Goal: Navigation & Orientation: Find specific page/section

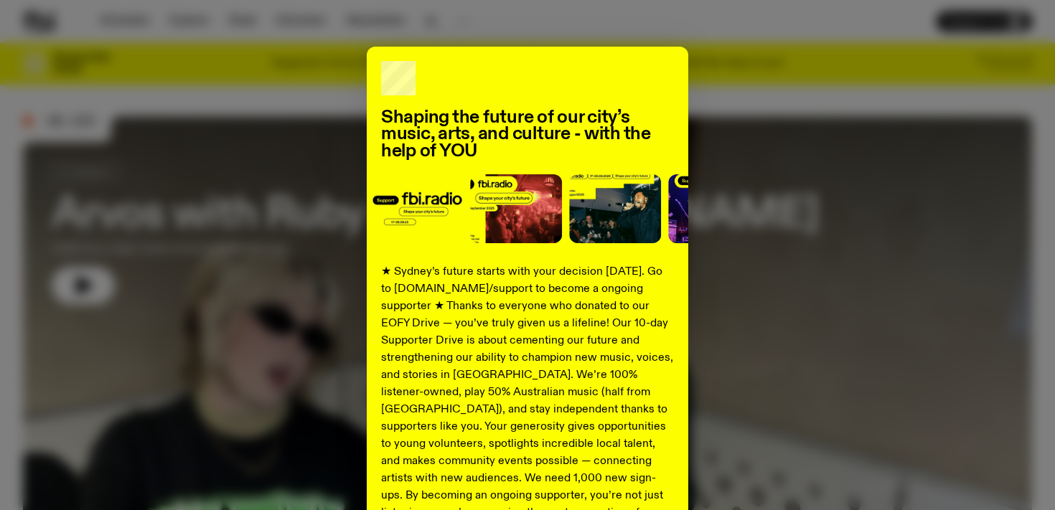
scroll to position [24, 0]
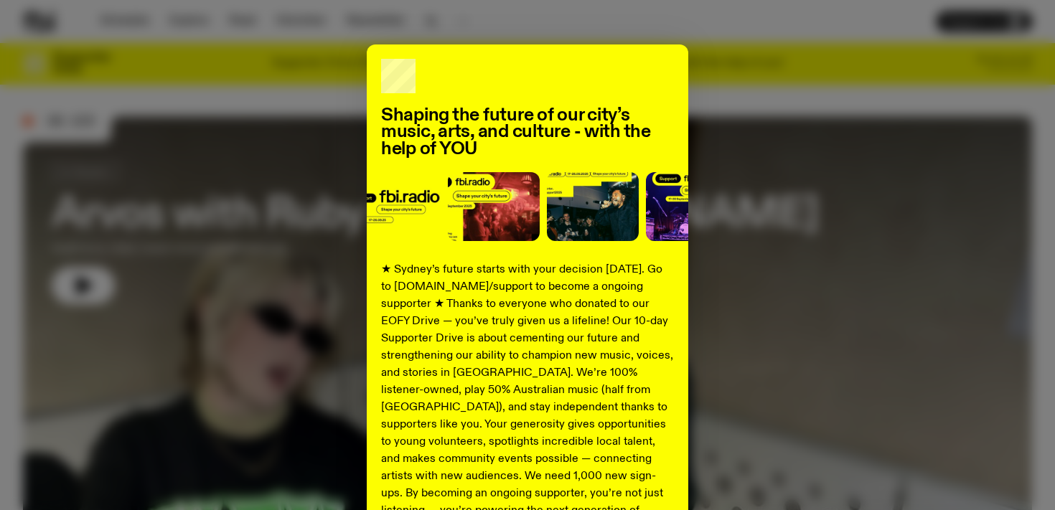
click at [734, 154] on div "Shaping the future of our city’s music, arts, and culture - with the help of YO…" at bounding box center [527, 339] width 1009 height 590
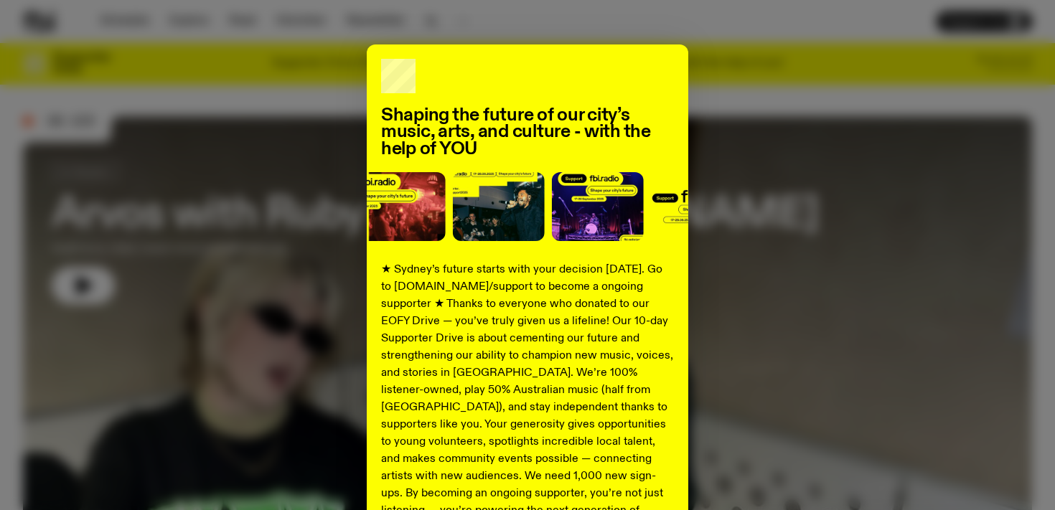
click at [234, 222] on div "Shaping the future of our city’s music, arts, and culture - with the help of YO…" at bounding box center [527, 339] width 1009 height 590
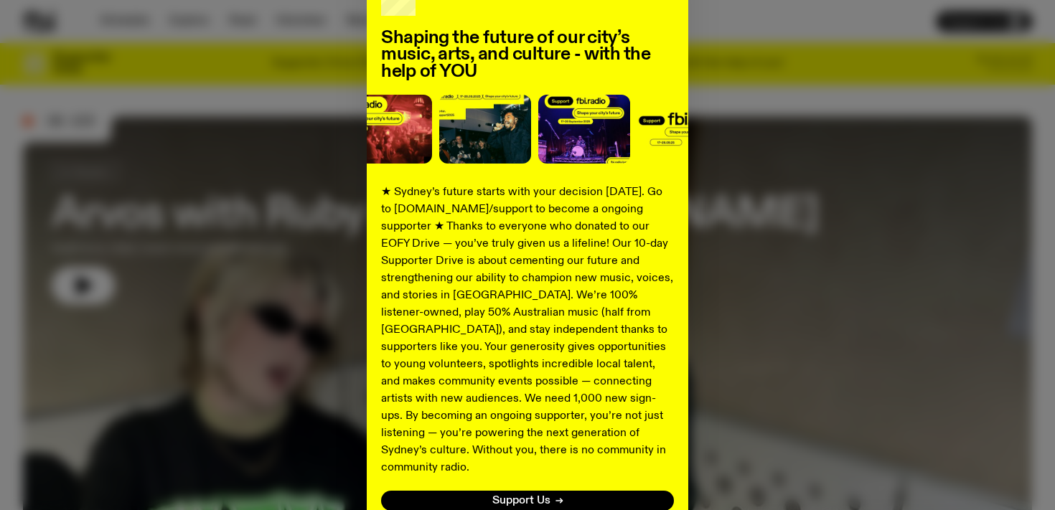
scroll to position [199, 0]
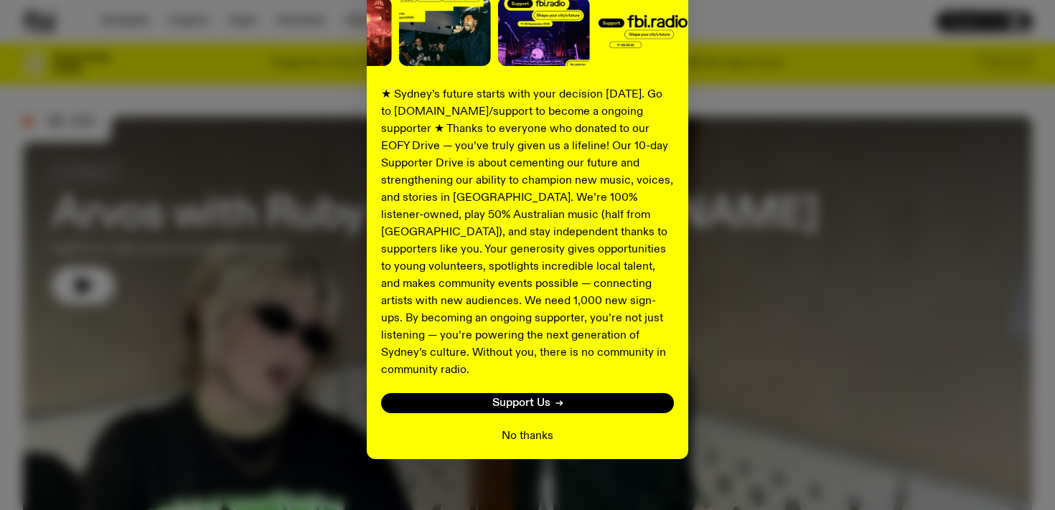
click at [514, 428] on button "No thanks" at bounding box center [528, 436] width 52 height 17
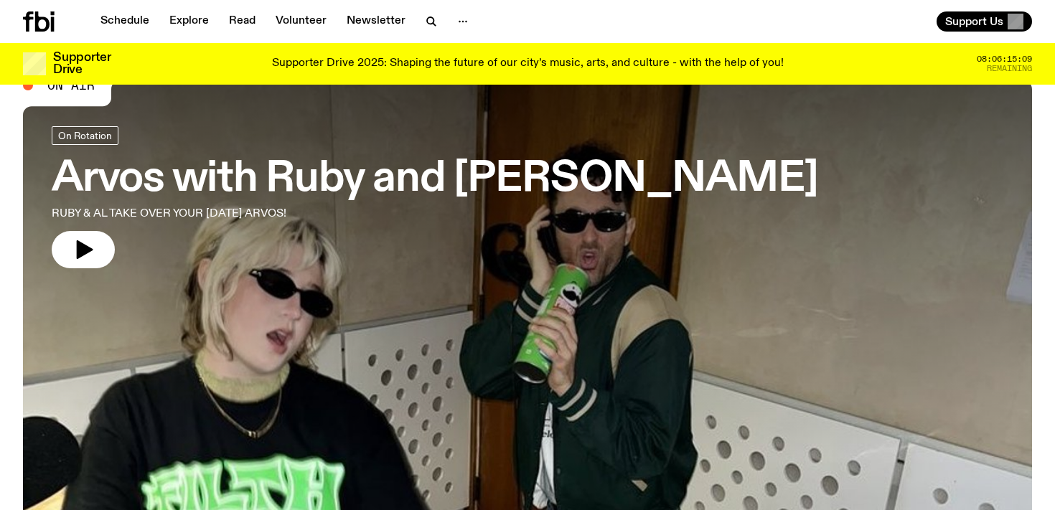
scroll to position [44, 0]
click at [133, 22] on link "Schedule" at bounding box center [125, 21] width 66 height 20
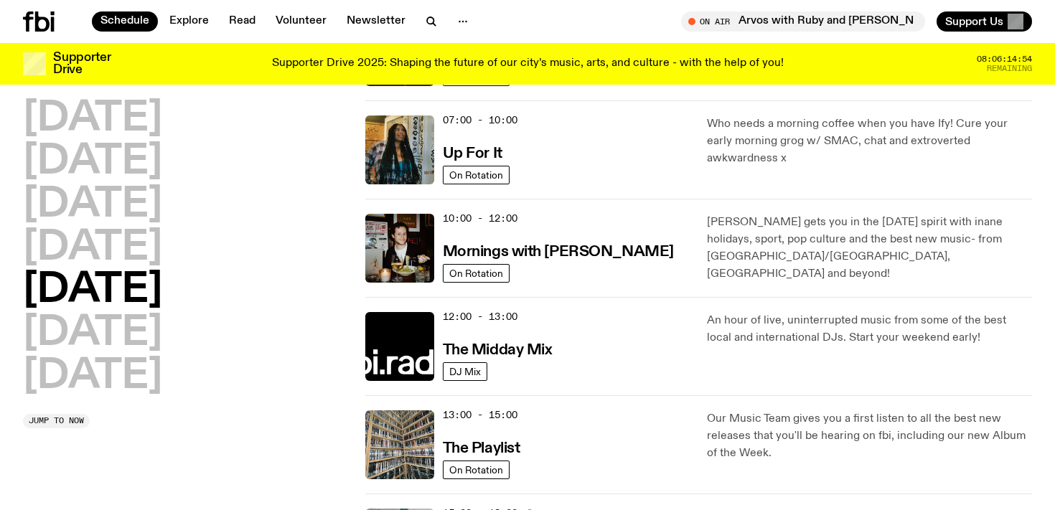
scroll to position [124, 0]
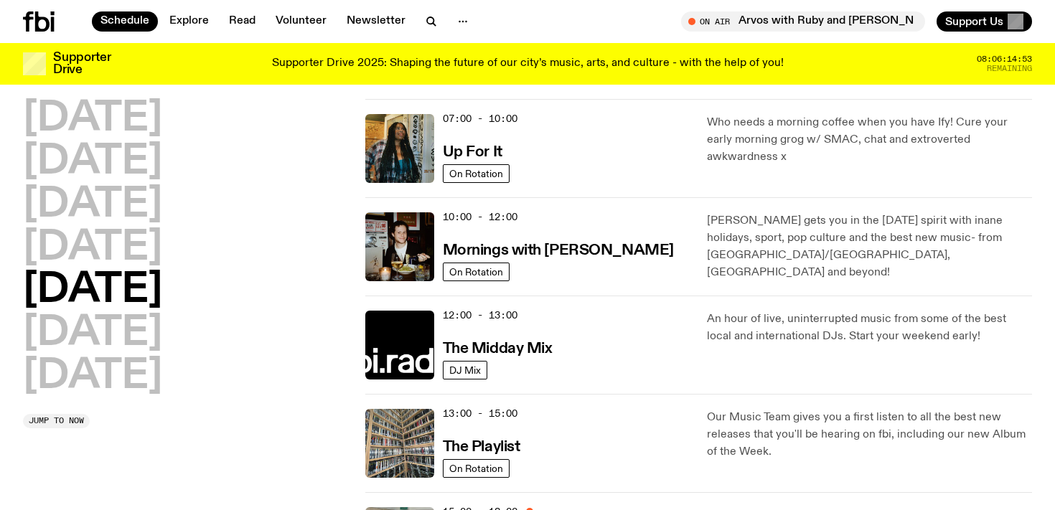
click at [667, 330] on div "12:00 - 13:00 The Midday Mix" at bounding box center [567, 345] width 248 height 69
click at [666, 330] on div "12:00 - 13:00 The Midday Mix" at bounding box center [567, 345] width 248 height 69
click at [494, 350] on h3 "The Midday Mix" at bounding box center [498, 349] width 110 height 15
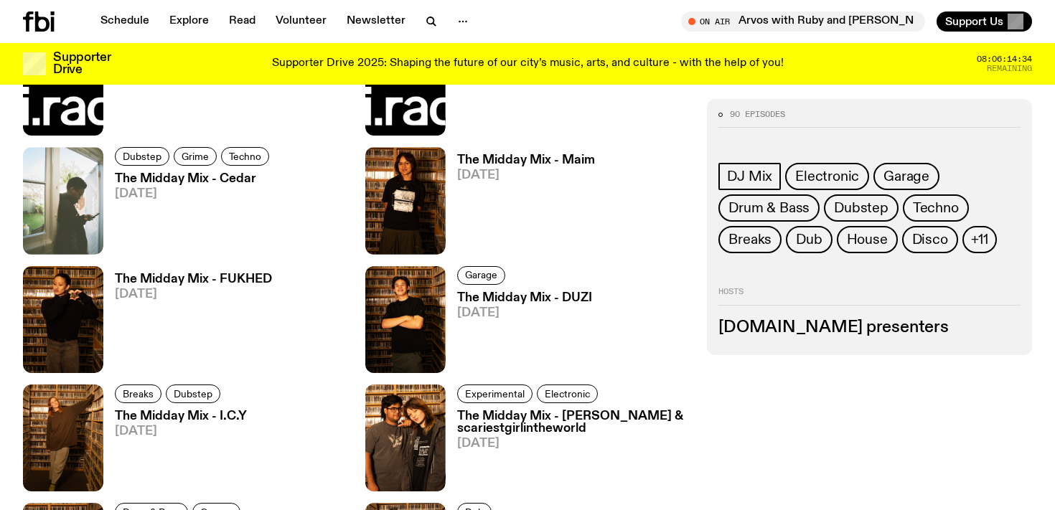
scroll to position [1157, 0]
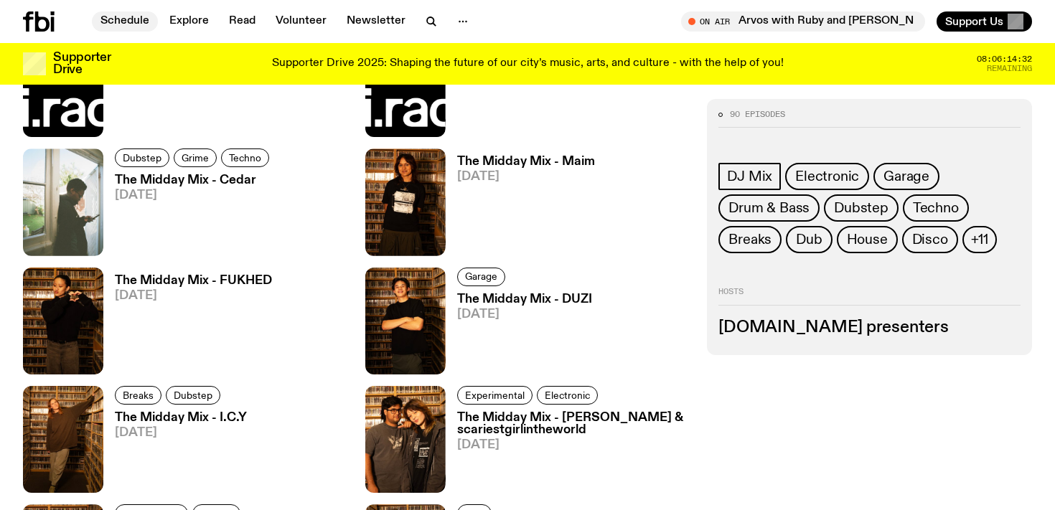
click at [113, 14] on link "Schedule" at bounding box center [125, 21] width 66 height 20
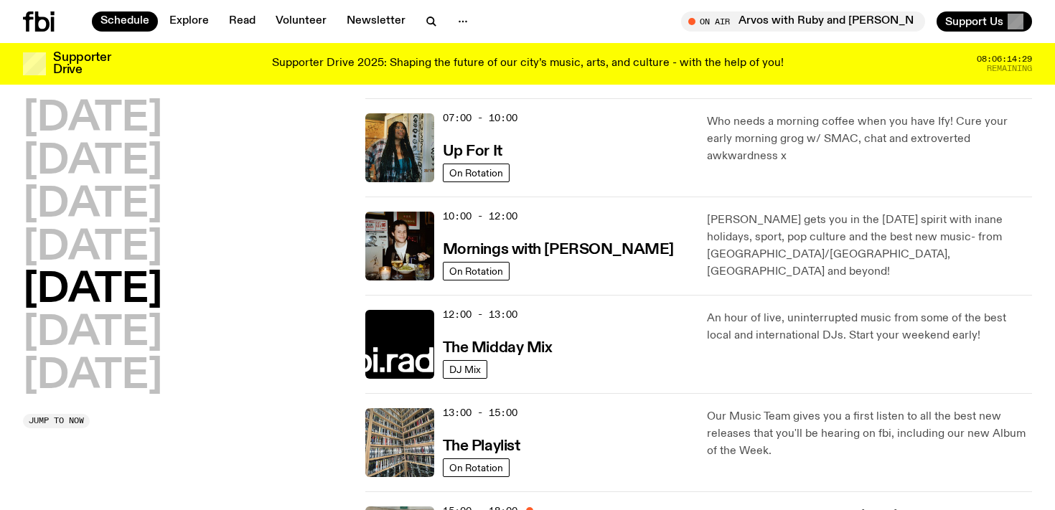
scroll to position [126, 0]
click at [466, 365] on span "DJ Mix" at bounding box center [465, 368] width 32 height 11
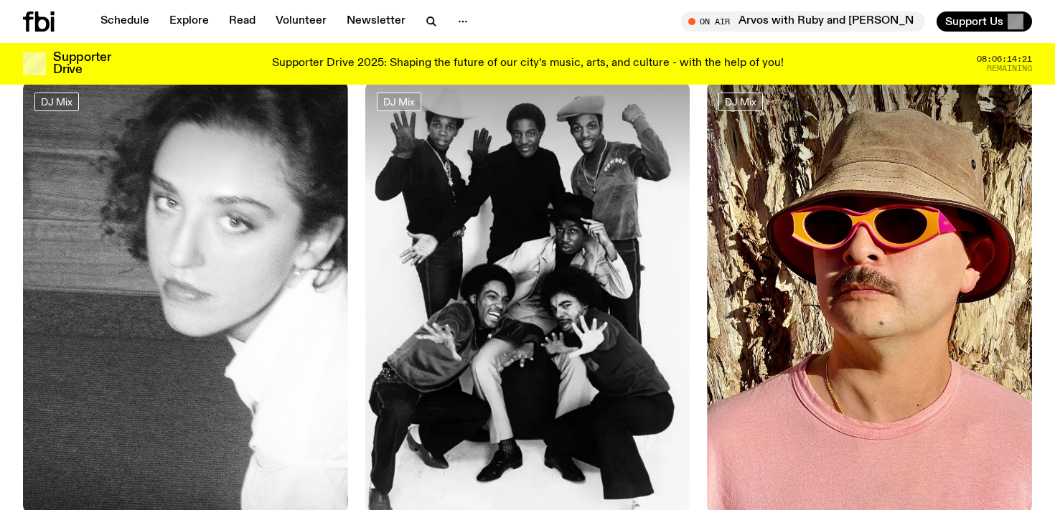
scroll to position [630, 0]
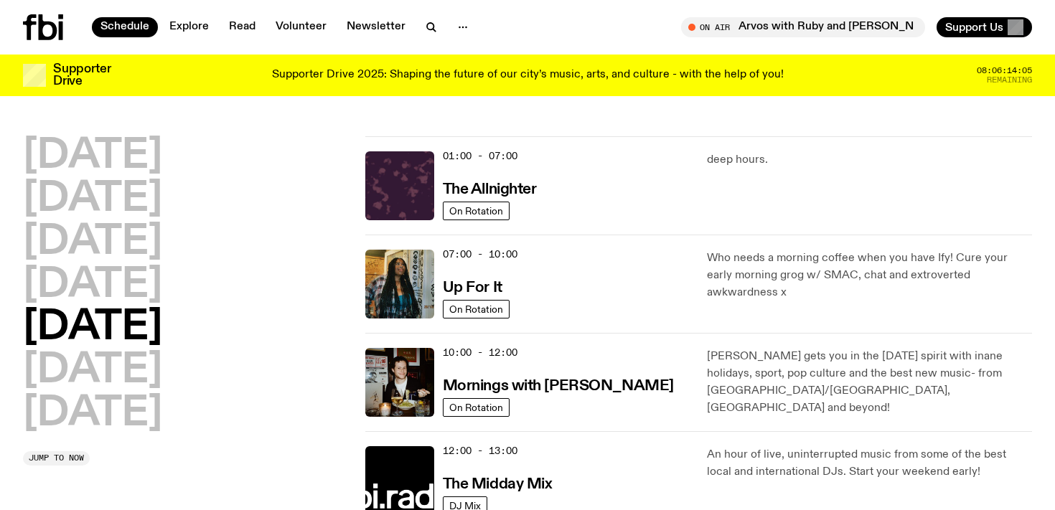
click at [804, 270] on p "Who needs a morning coffee when you have Ify! Cure your early morning grog w/ S…" at bounding box center [869, 276] width 325 height 52
